Goal: Information Seeking & Learning: Learn about a topic

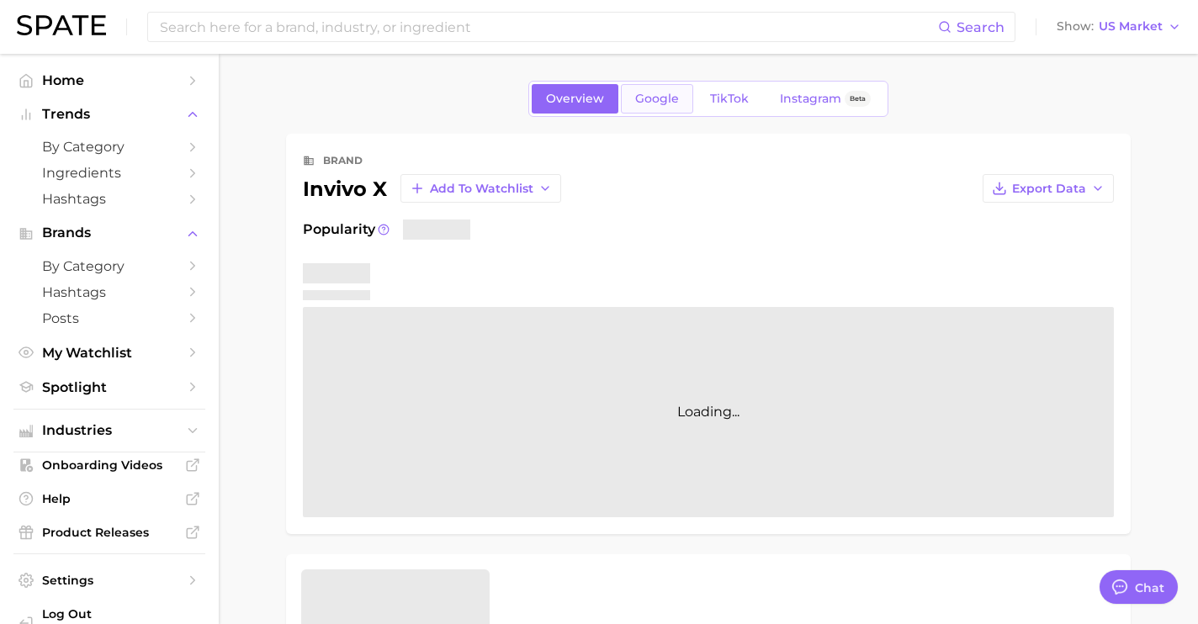
scroll to position [6323, 0]
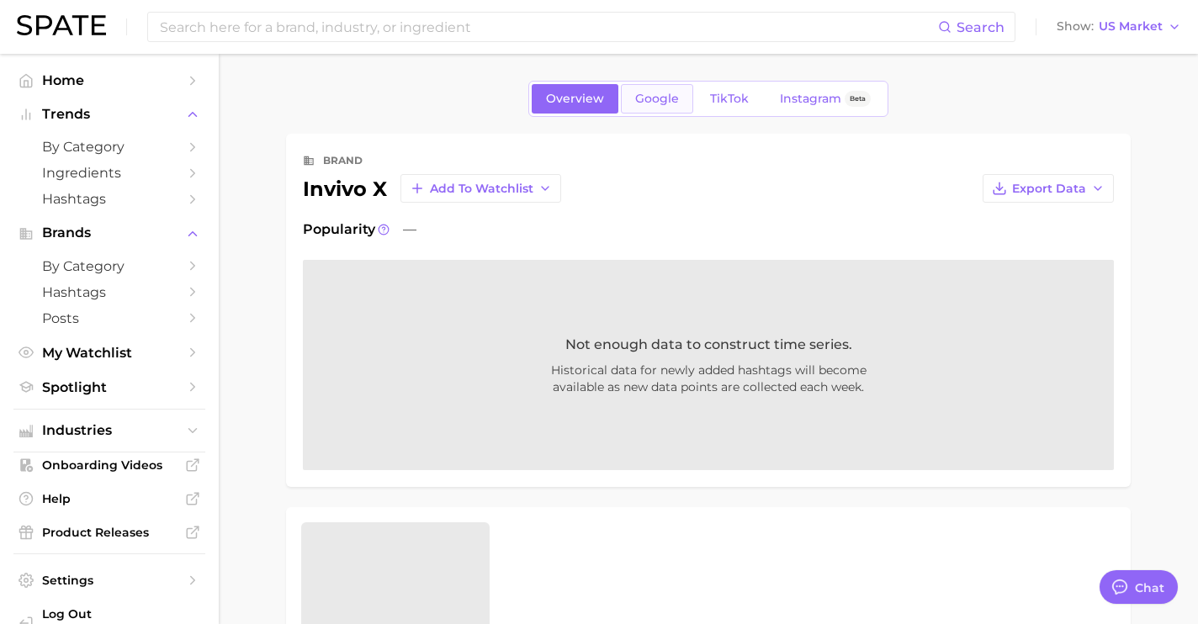
click at [631, 105] on link "Google" at bounding box center [657, 98] width 72 height 29
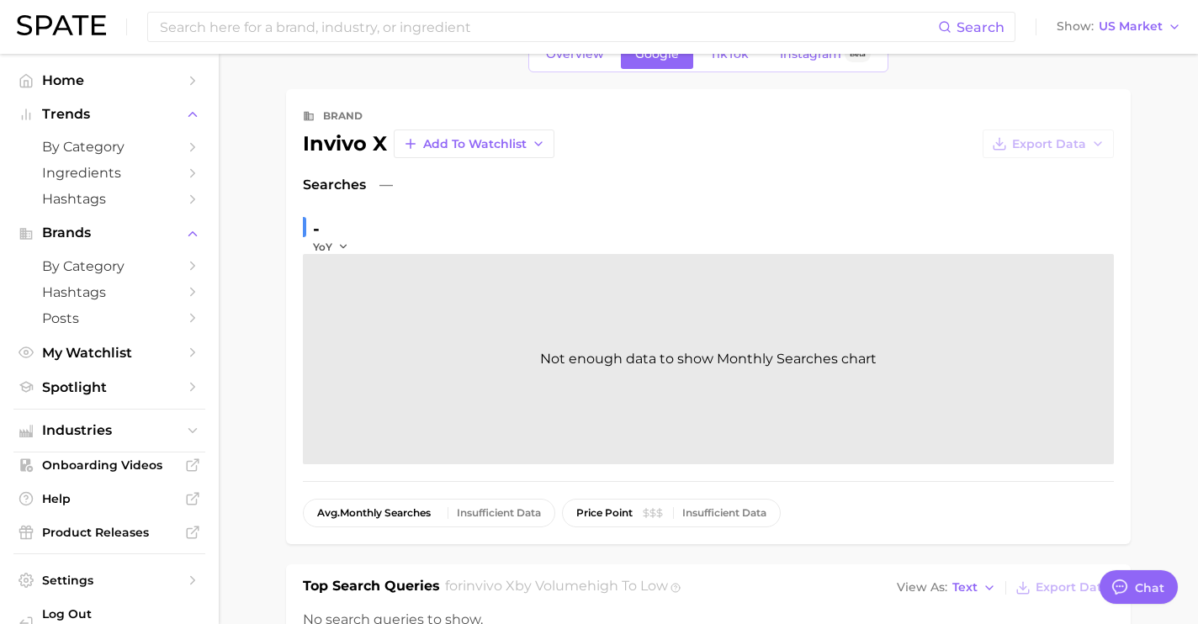
scroll to position [283, 0]
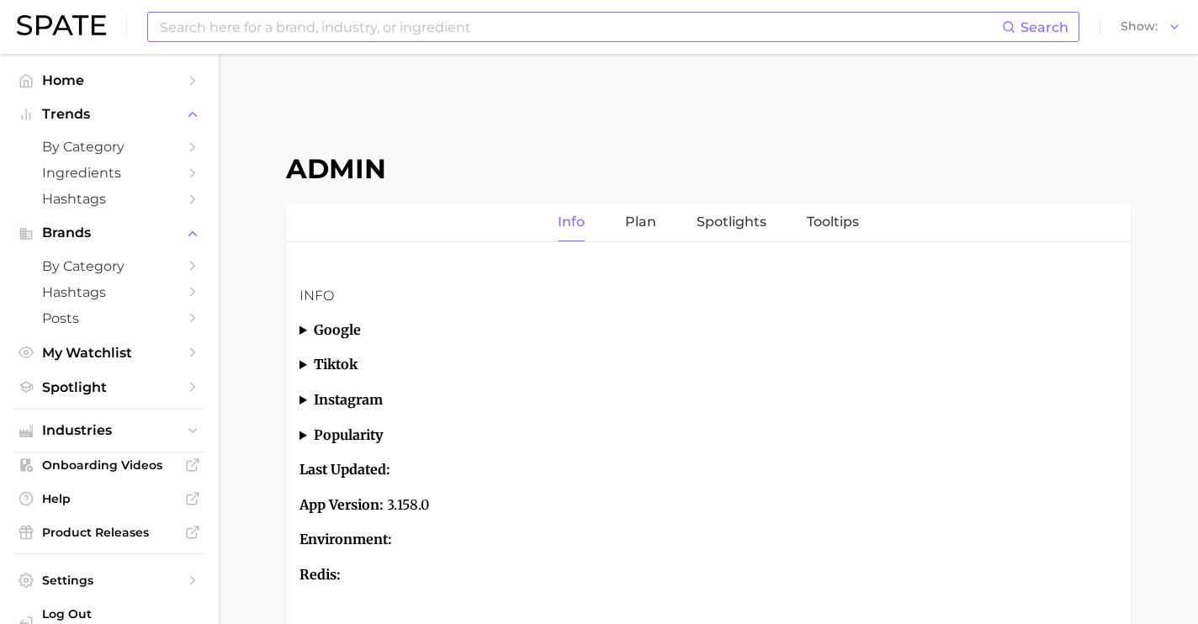
click at [591, 24] on input at bounding box center [580, 27] width 844 height 29
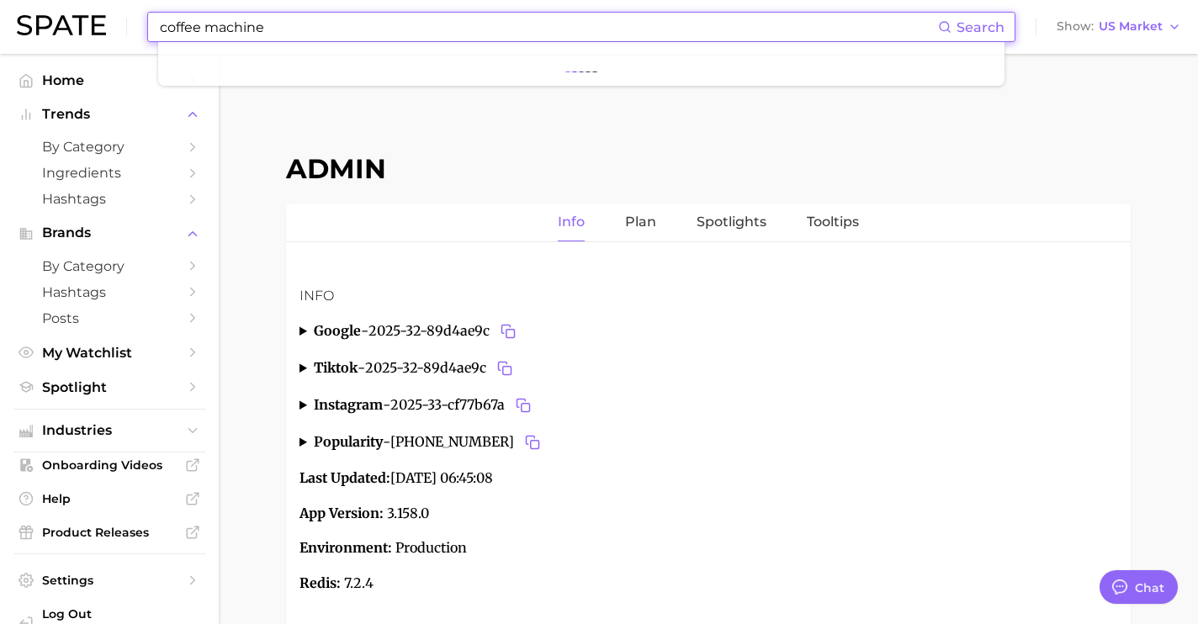
scroll to position [6323, 0]
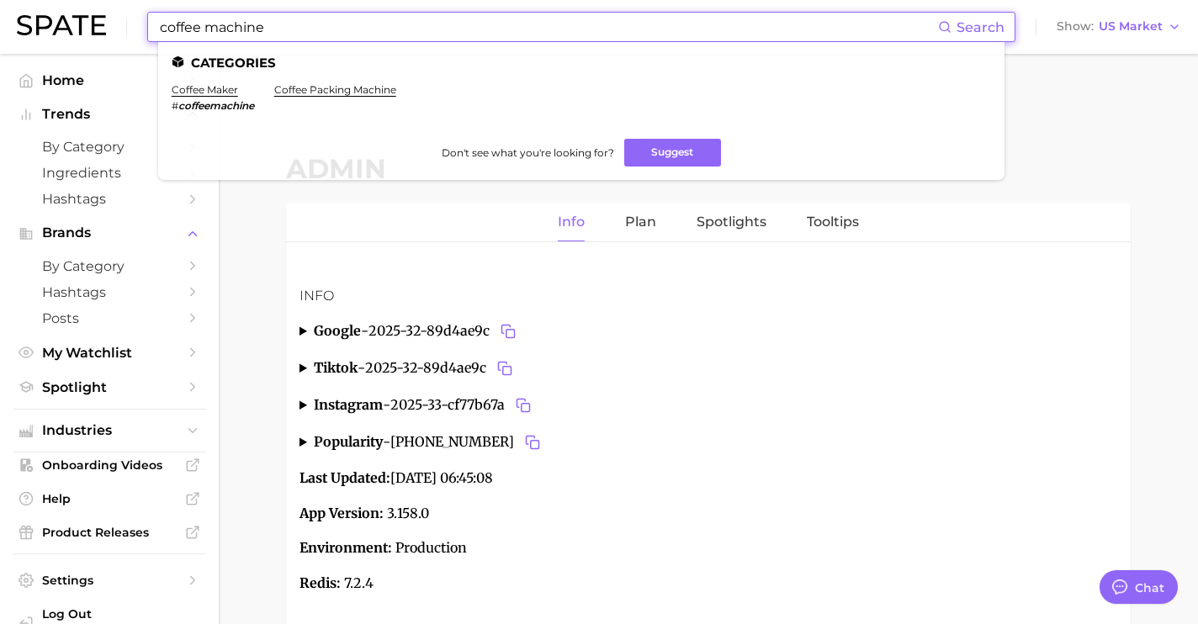
drag, startPoint x: 301, startPoint y: 34, endPoint x: 130, endPoint y: 16, distance: 171.8
click at [130, 16] on div "coffee machine Search Categories coffee maker # coffeemachine coffee packing ma…" at bounding box center [599, 27] width 1164 height 54
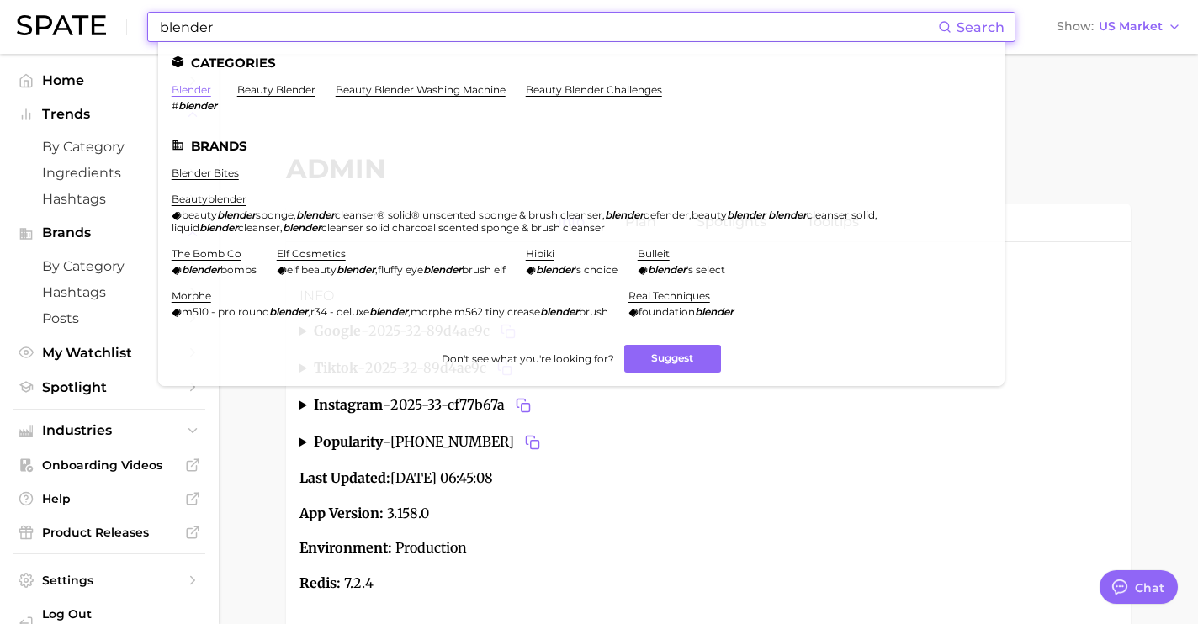
type input "blender"
click at [199, 90] on link "blender" at bounding box center [192, 89] width 40 height 13
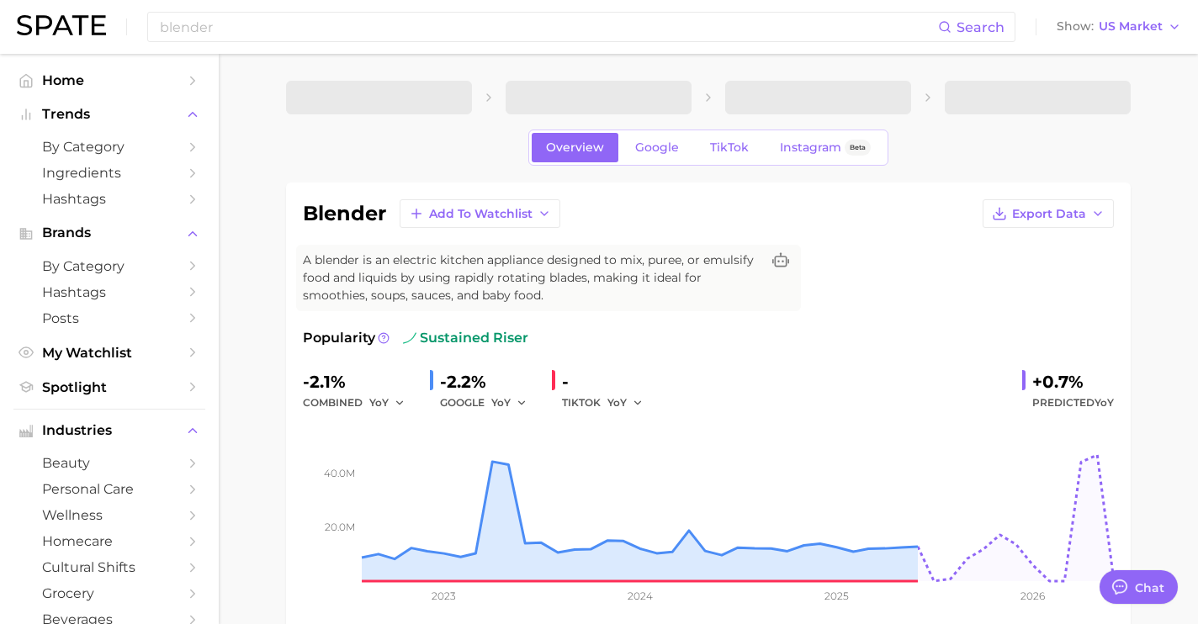
type textarea "x"
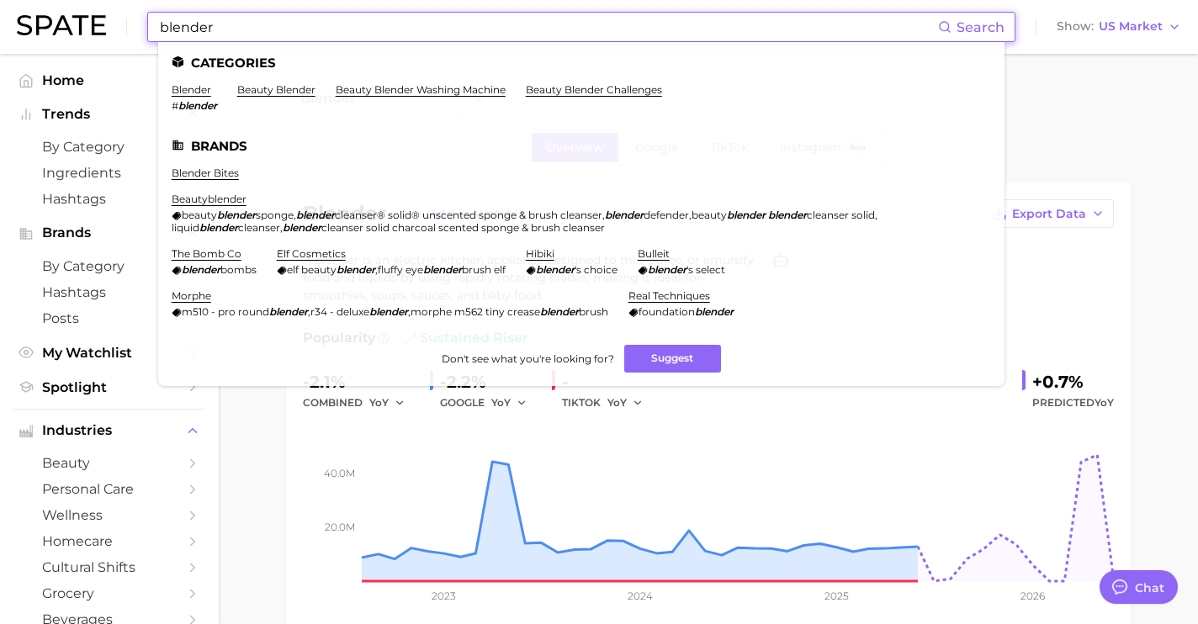
drag, startPoint x: 283, startPoint y: 24, endPoint x: 130, endPoint y: 16, distance: 152.4
click at [130, 16] on div "blender Search Categories blender # blender beauty blender beauty blender washi…" at bounding box center [599, 27] width 1164 height 54
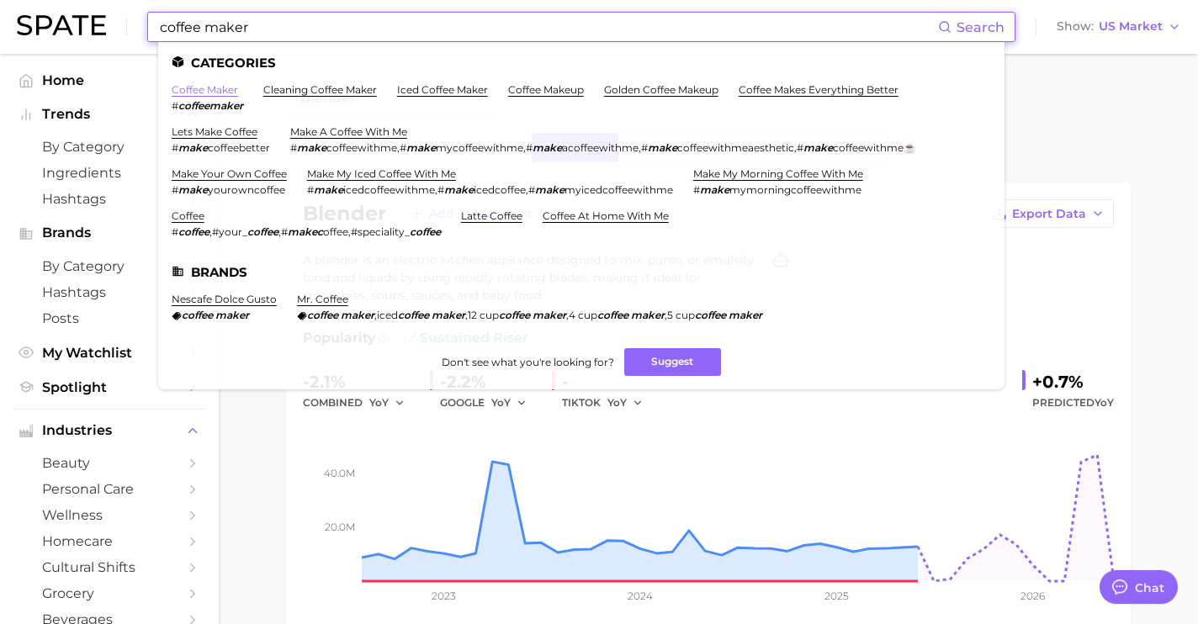
click at [211, 92] on link "coffee maker" at bounding box center [205, 89] width 66 height 13
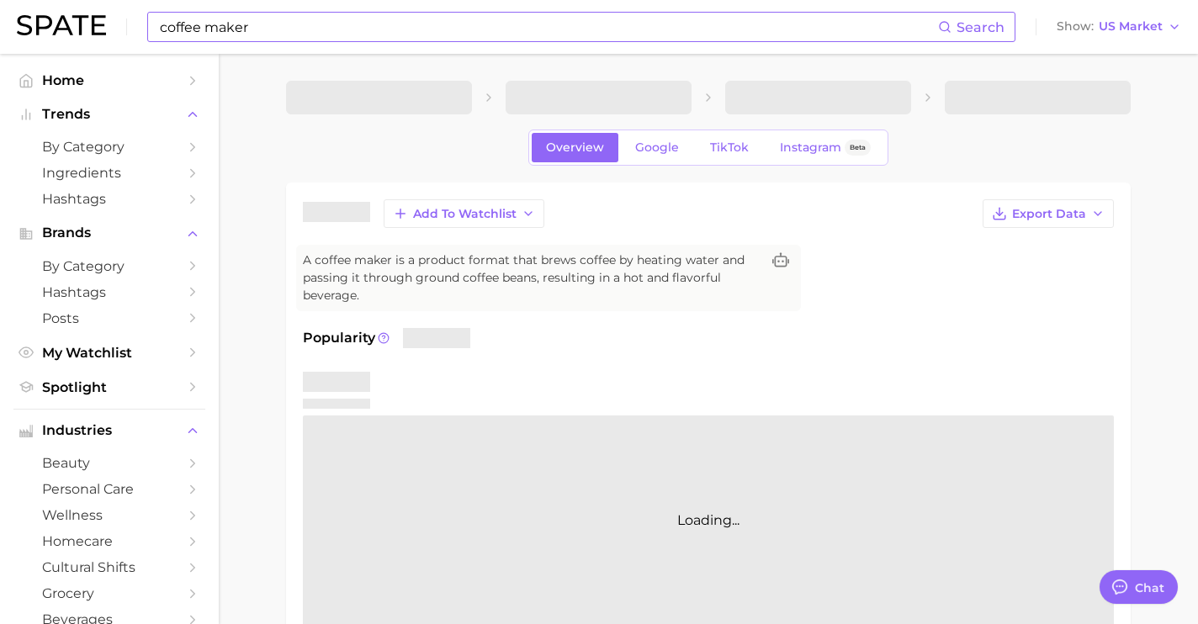
click at [311, 33] on input "coffee maker" at bounding box center [548, 27] width 780 height 29
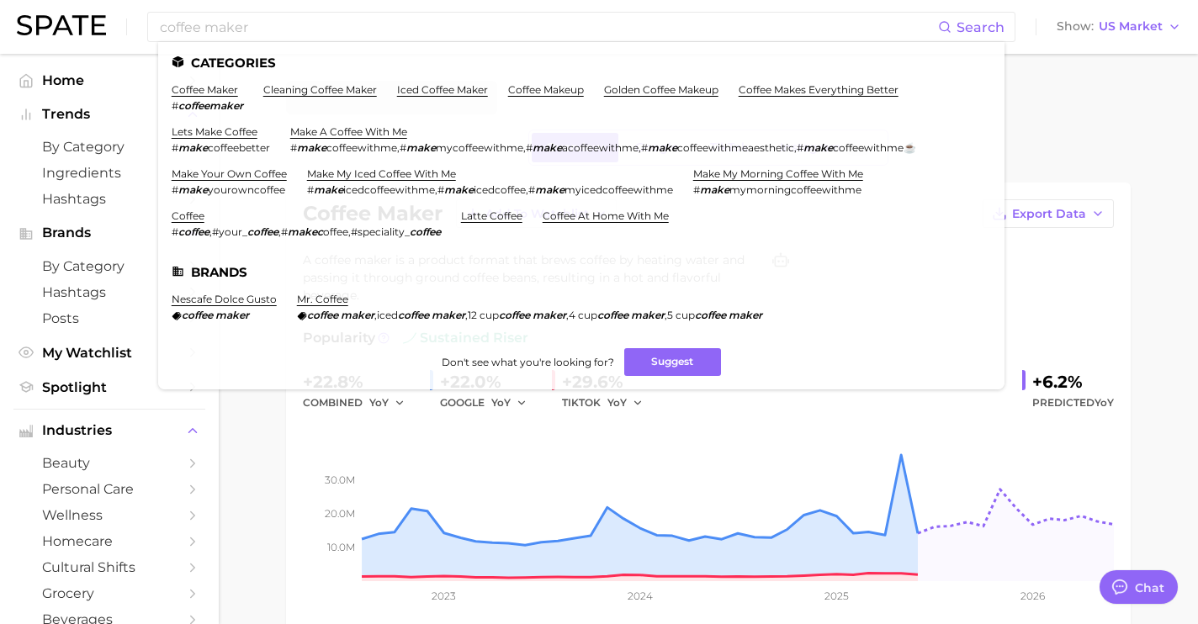
click at [1074, 236] on div "coffee maker Add to Watchlist Export Data A coffee maker is a product format th…" at bounding box center [708, 411] width 811 height 424
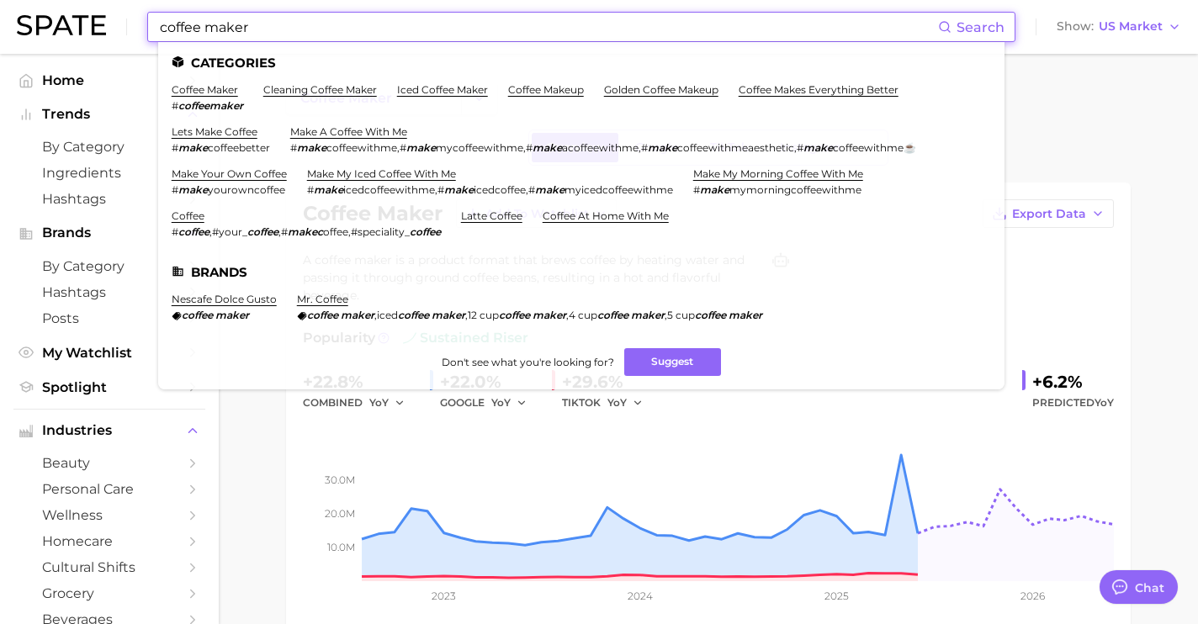
drag, startPoint x: 371, startPoint y: 34, endPoint x: 48, endPoint y: -14, distance: 326.7
click at [48, 0] on html "coffee maker Search Categories coffee maker # coffeemaker cleaning coffee maker…" at bounding box center [599, 312] width 1198 height 624
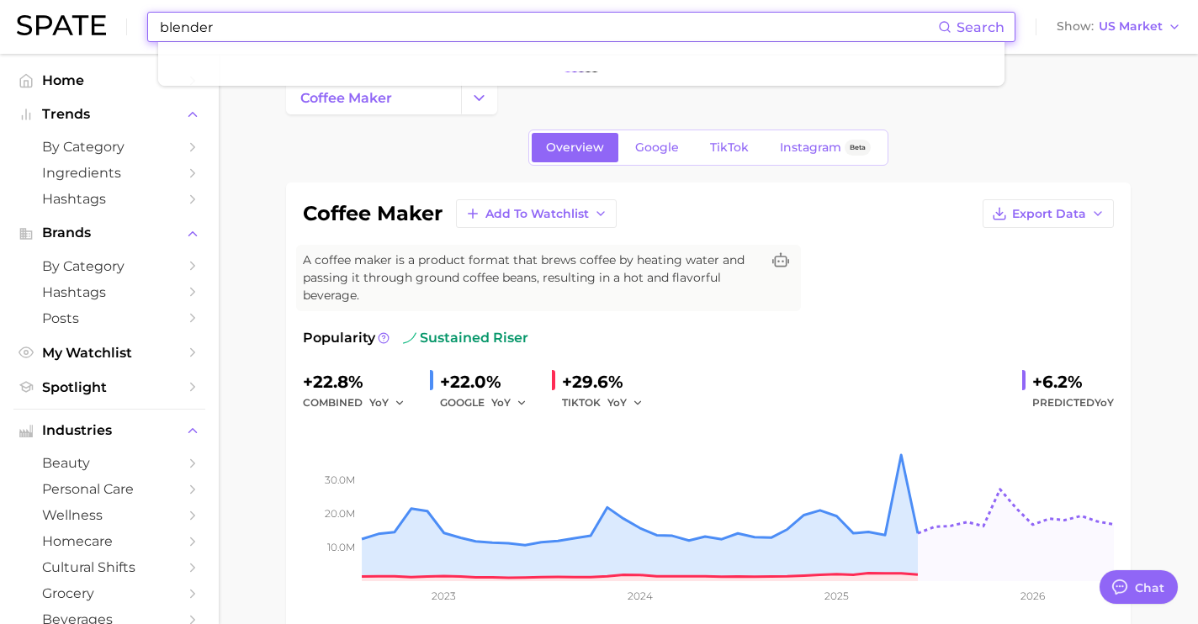
drag, startPoint x: 155, startPoint y: 7, endPoint x: 52, endPoint y: 8, distance: 102.6
click at [52, 8] on div "blender Search Show US Market" at bounding box center [599, 27] width 1164 height 54
type input "c"
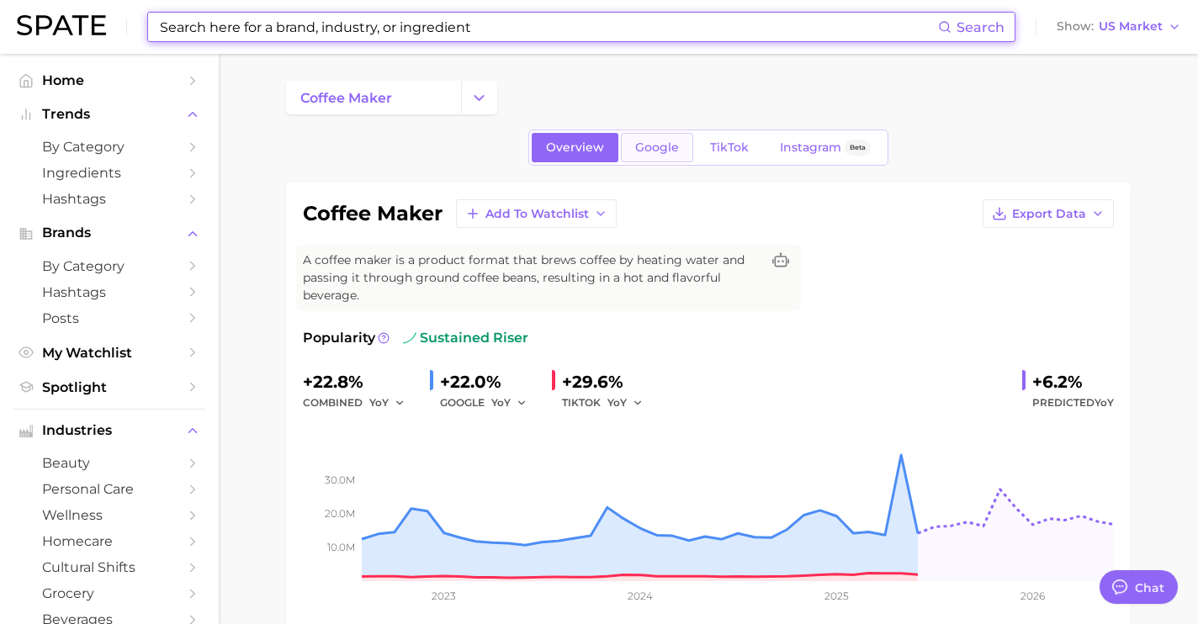
click at [654, 156] on link "Google" at bounding box center [657, 147] width 72 height 29
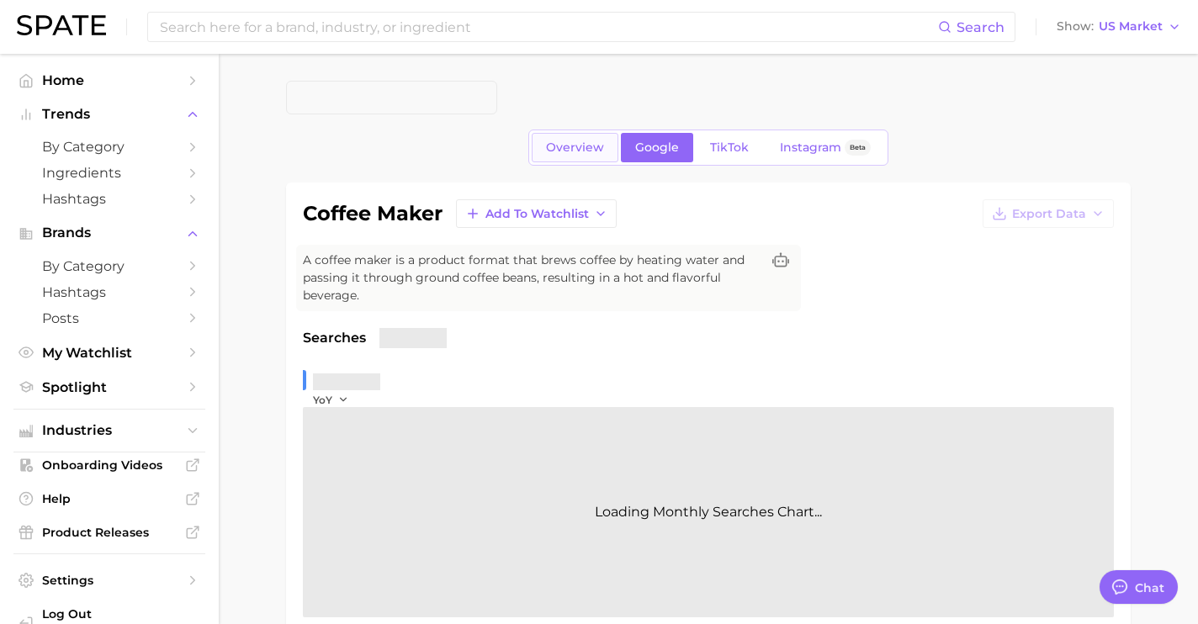
click at [591, 147] on span "Overview" at bounding box center [575, 147] width 58 height 14
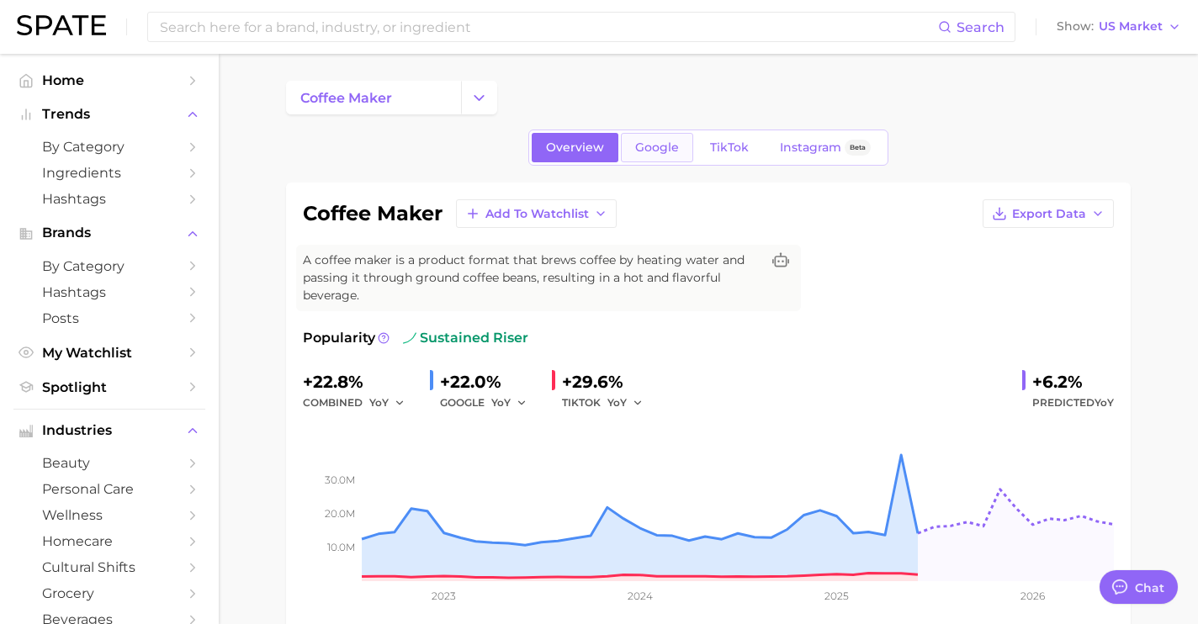
click at [665, 161] on link "Google" at bounding box center [657, 147] width 72 height 29
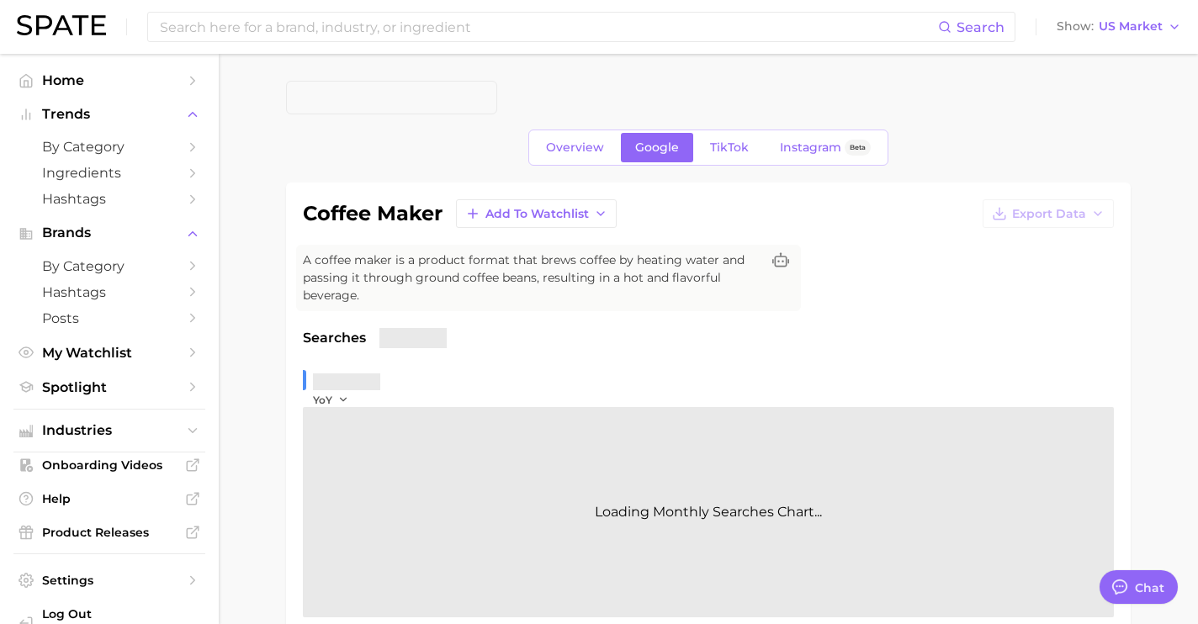
scroll to position [573, 0]
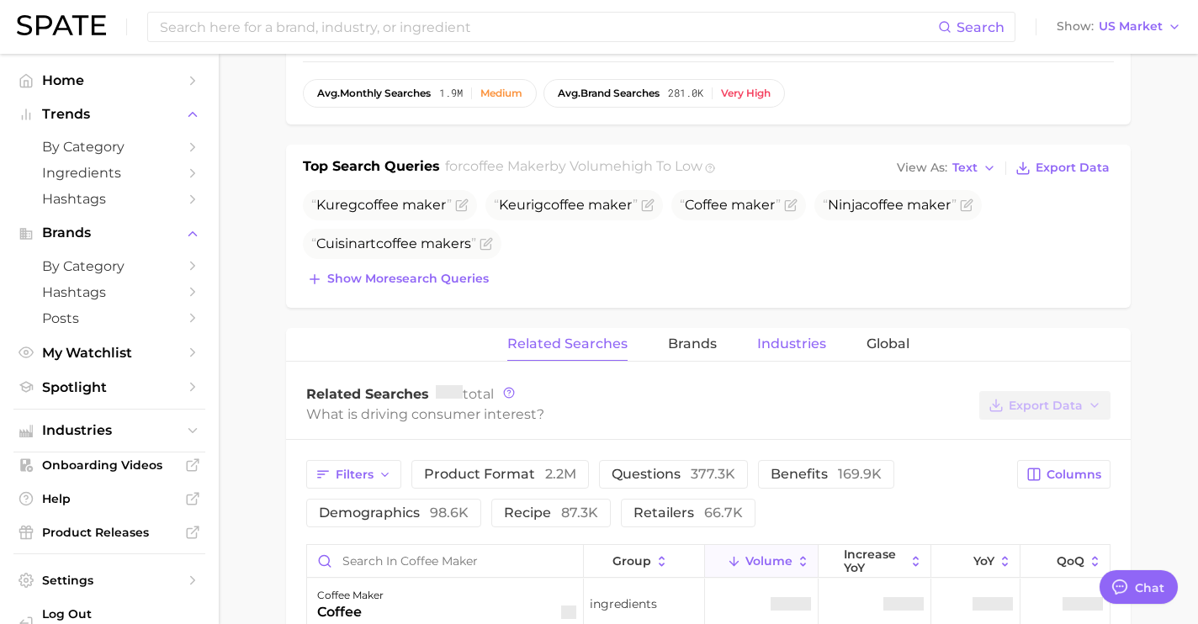
click at [761, 284] on div "coffee maker Add to Watchlist Export Data A coffee maker is a product format th…" at bounding box center [708, 399] width 845 height 1579
click at [774, 355] on button "Industries" at bounding box center [791, 344] width 69 height 33
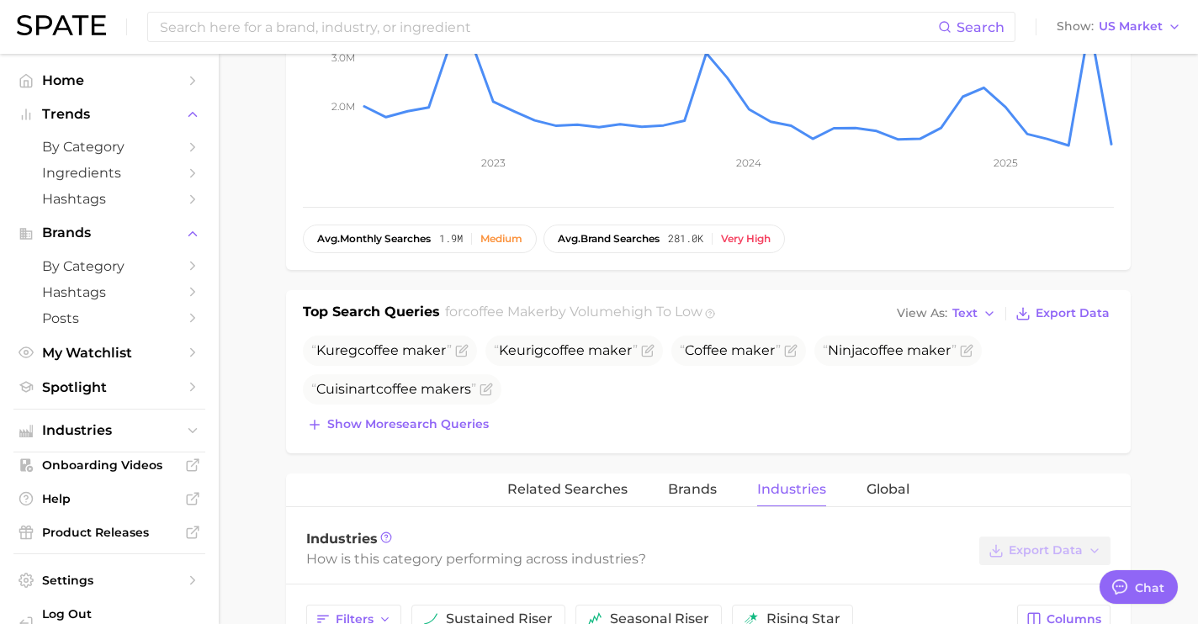
scroll to position [427, 0]
click at [315, 16] on input at bounding box center [548, 27] width 780 height 29
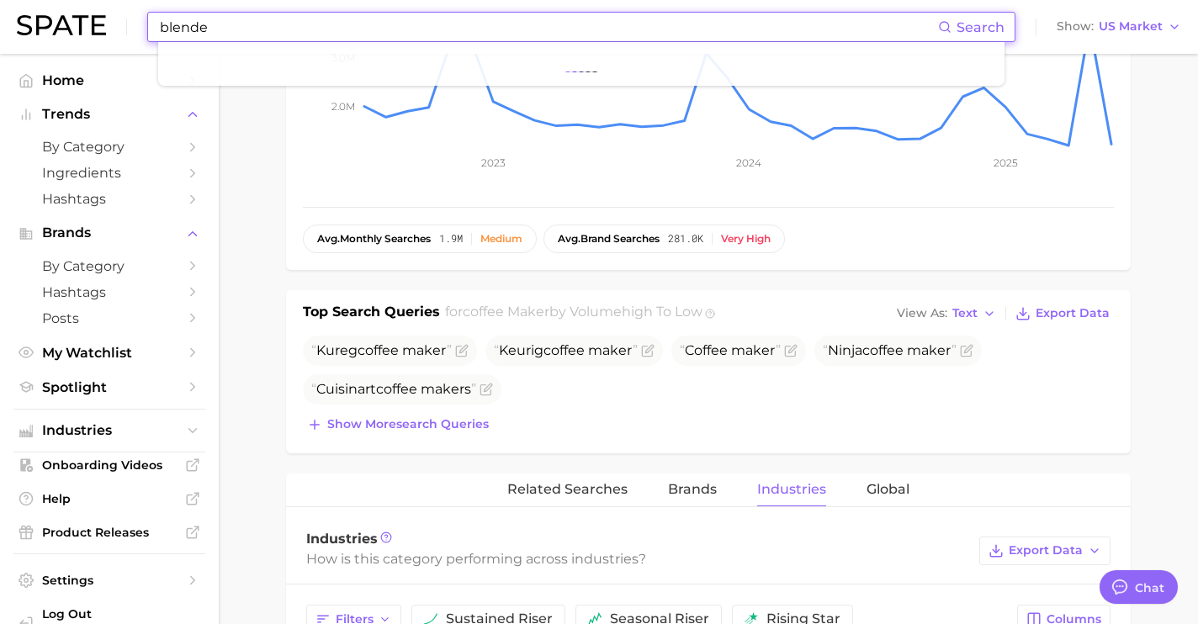
type input "blender"
click at [261, 26] on input "blender" at bounding box center [548, 27] width 780 height 29
click at [273, 28] on input "blender" at bounding box center [548, 27] width 780 height 29
drag, startPoint x: 261, startPoint y: 31, endPoint x: 116, endPoint y: 27, distance: 144.7
click at [116, 27] on div "blender Search Show US Market" at bounding box center [599, 27] width 1164 height 54
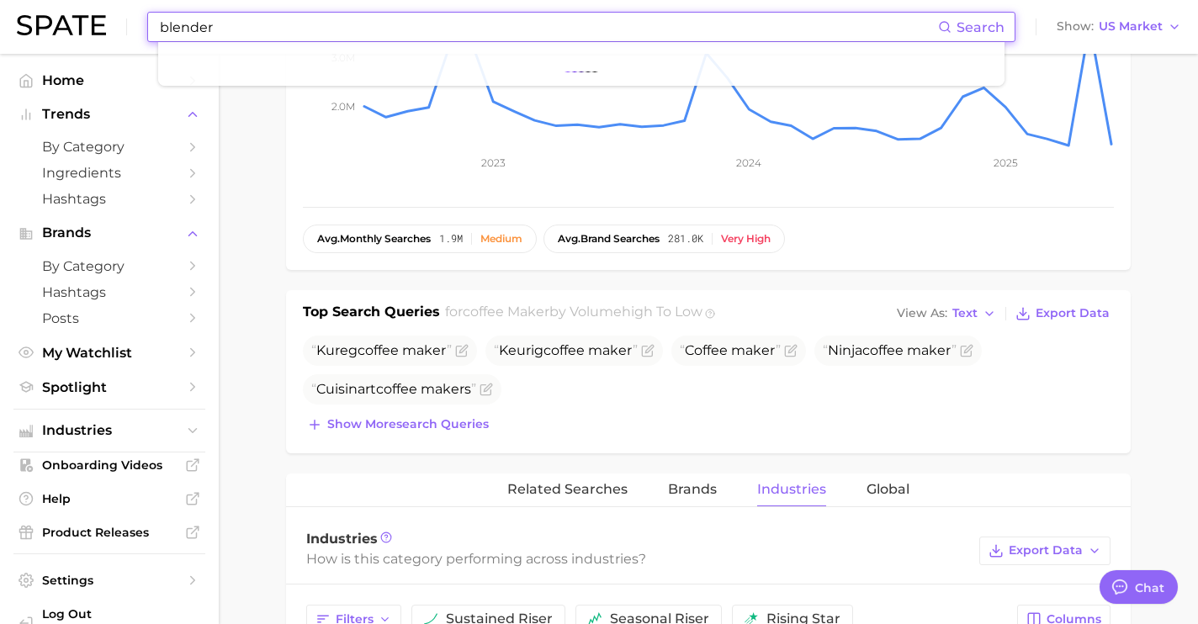
type input "blender"
drag, startPoint x: 267, startPoint y: 34, endPoint x: 53, endPoint y: 23, distance: 214.8
click at [53, 23] on div "blender Search Show US Market" at bounding box center [599, 27] width 1164 height 54
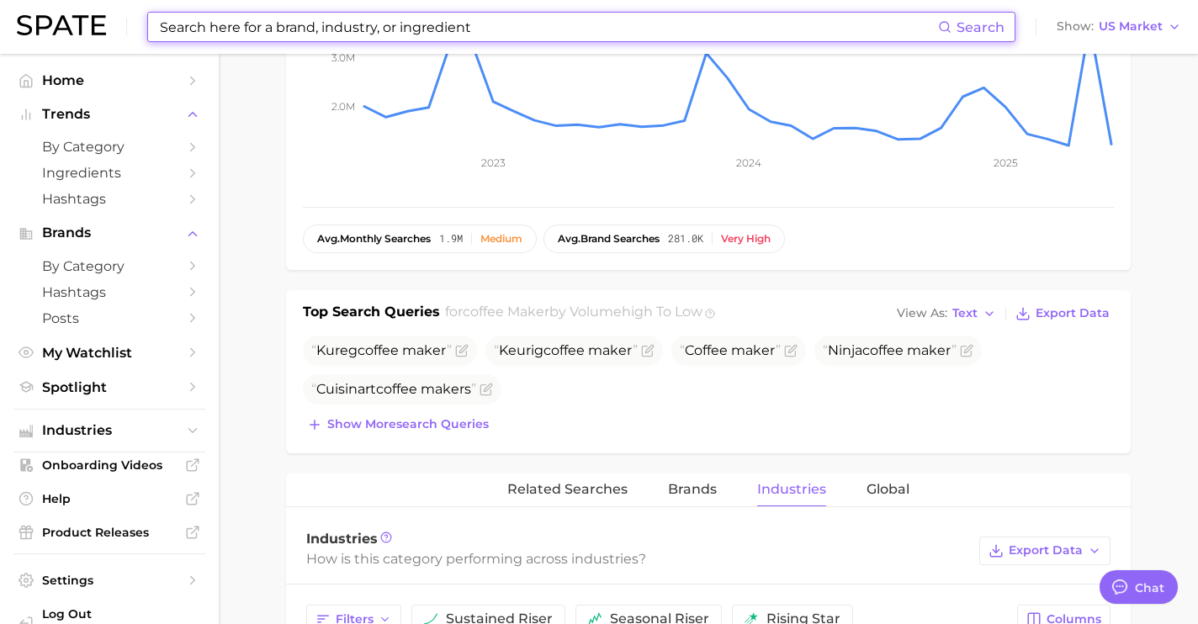
click at [255, 24] on input at bounding box center [548, 27] width 780 height 29
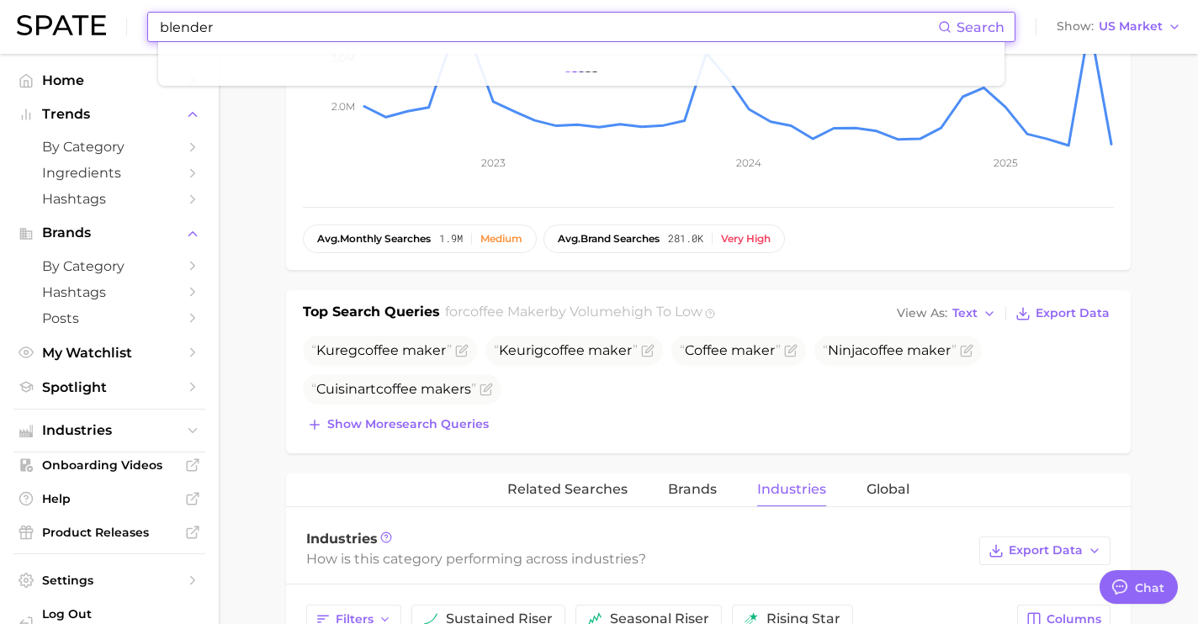
drag, startPoint x: 199, startPoint y: 35, endPoint x: 55, endPoint y: 37, distance: 143.9
click at [55, 37] on div "blender Search Show US Market" at bounding box center [599, 27] width 1164 height 54
click at [215, 16] on input "blender" at bounding box center [548, 27] width 780 height 29
drag, startPoint x: 230, startPoint y: 21, endPoint x: 113, endPoint y: 3, distance: 119.1
click at [120, 28] on div "blender Search Show US Market" at bounding box center [599, 27] width 1164 height 54
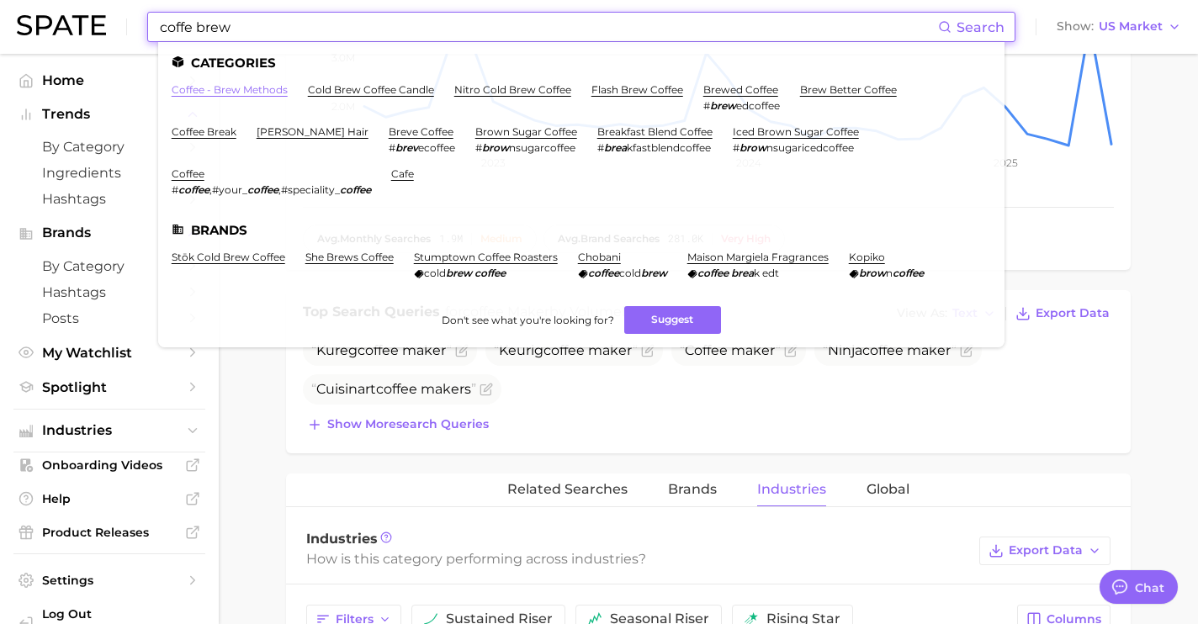
type input "coffe brew"
click at [259, 90] on link "coffee - brew methods" at bounding box center [230, 89] width 116 height 13
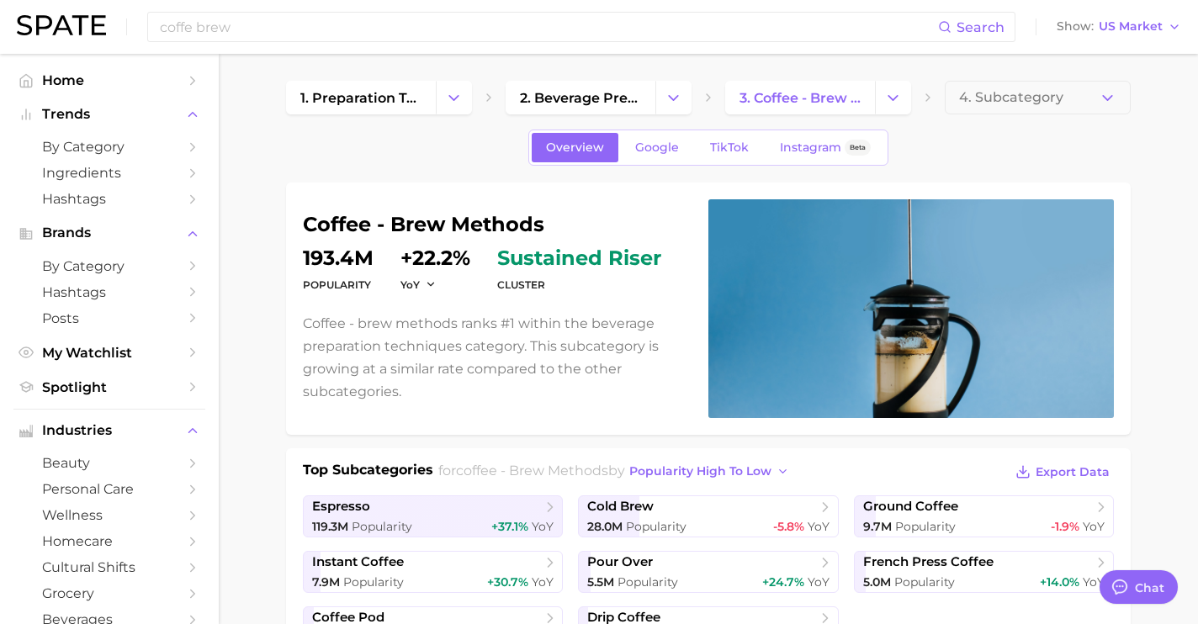
scroll to position [318, 0]
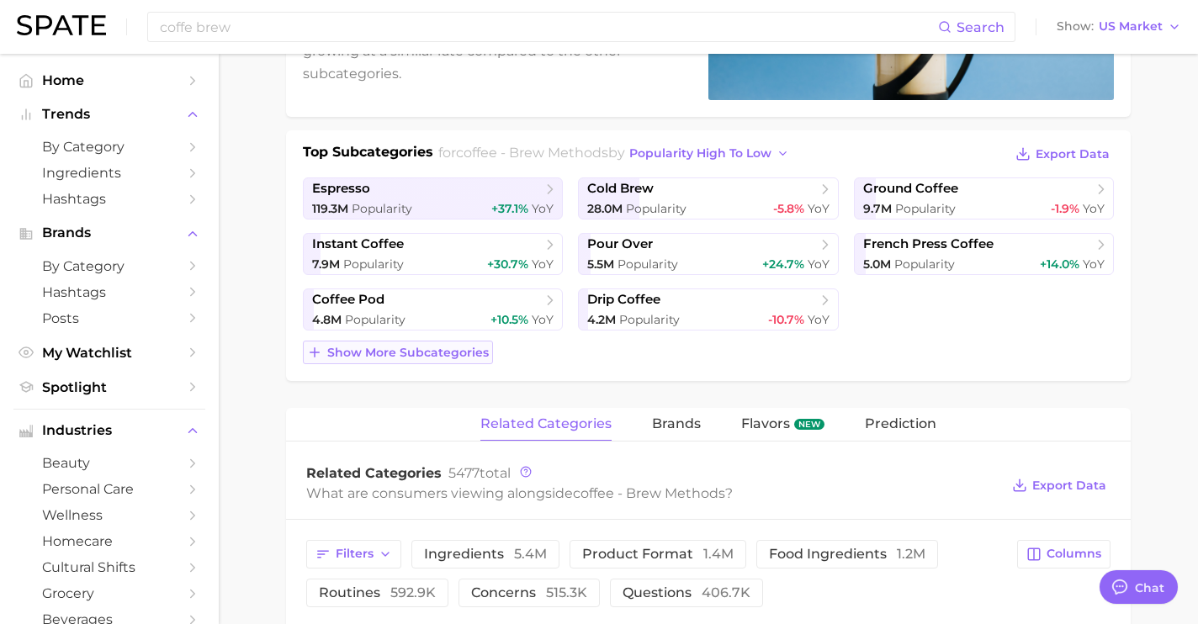
click at [449, 354] on span "Show more subcategories" at bounding box center [408, 353] width 162 height 14
